Goal: Transaction & Acquisition: Purchase product/service

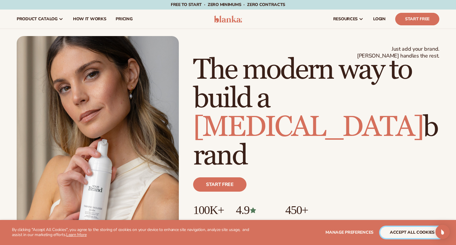
click at [414, 229] on button "accept all cookies" at bounding box center [413, 232] width 64 height 11
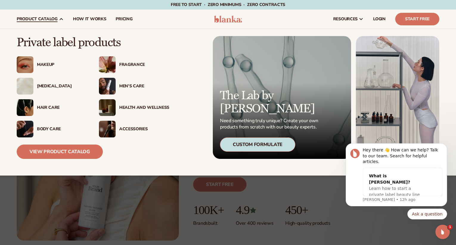
click at [37, 63] on div "Makeup" at bounding box center [62, 64] width 50 height 5
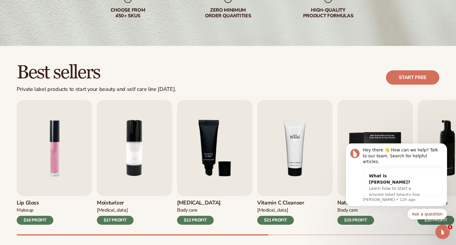
scroll to position [149, 0]
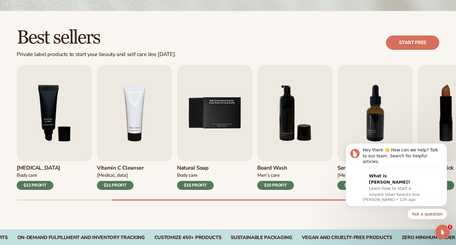
drag, startPoint x: 390, startPoint y: 225, endPoint x: 394, endPoint y: 221, distance: 5.7
click at [390, 225] on body "Hey there 👋 How can we help? Talk to our team. Search for helpful articles. Wha…" at bounding box center [396, 185] width 115 height 84
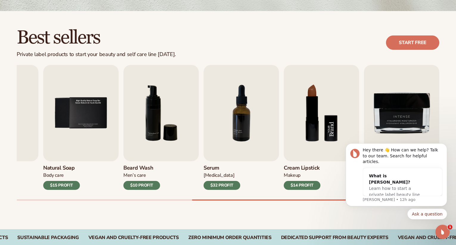
click at [302, 120] on img "8 / 9" at bounding box center [321, 113] width 75 height 96
click at [313, 118] on img "8 / 9" at bounding box center [321, 113] width 75 height 96
click at [354, 107] on img "8 / 9" at bounding box center [321, 113] width 75 height 96
click at [350, 106] on img "8 / 9" at bounding box center [321, 113] width 75 height 96
click at [340, 122] on img "8 / 9" at bounding box center [321, 113] width 75 height 96
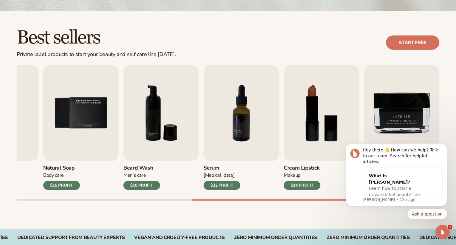
click at [302, 185] on div "$14 PROFIT" at bounding box center [302, 185] width 37 height 9
click at [300, 168] on h3 "Cream Lipstick" at bounding box center [302, 168] width 37 height 7
click at [400, 39] on link "Start free" at bounding box center [412, 42] width 53 height 14
